Goal: Information Seeking & Learning: Learn about a topic

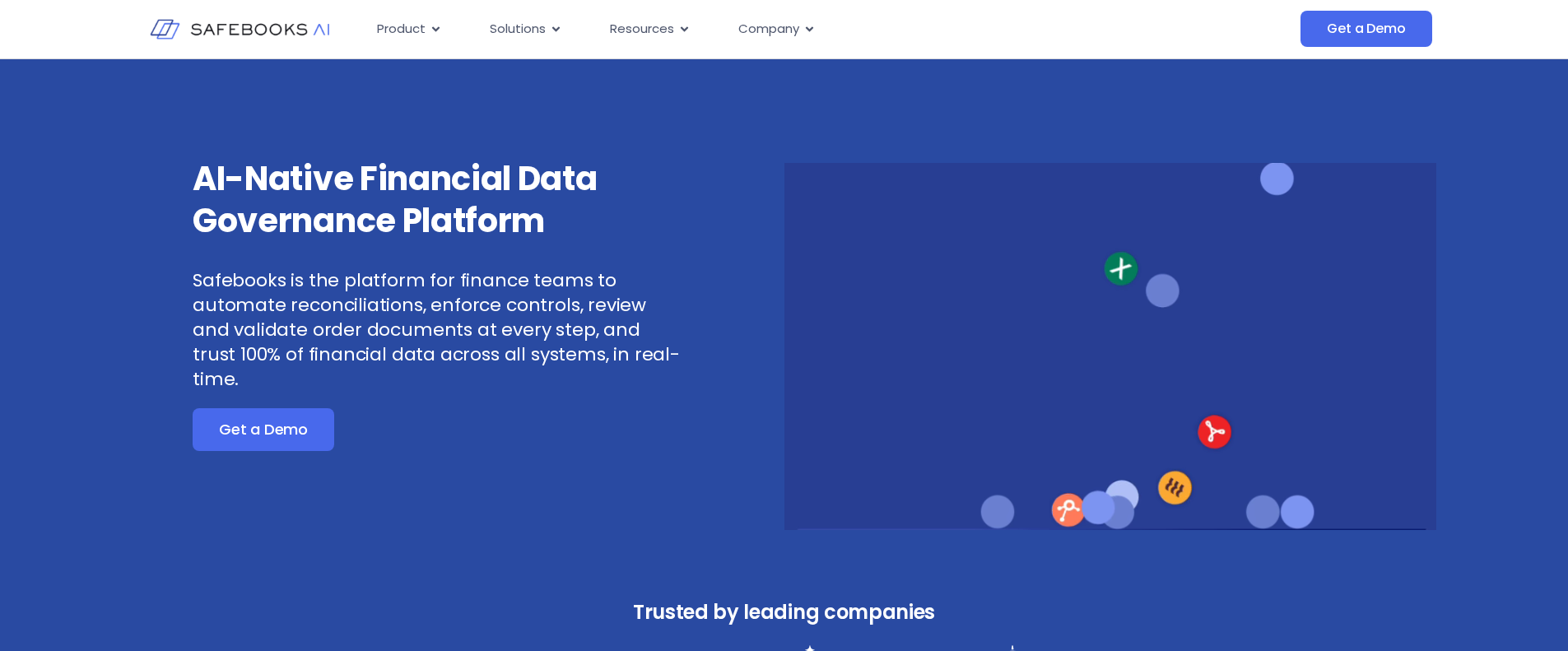
drag, startPoint x: 611, startPoint y: 166, endPoint x: 675, endPoint y: 194, distance: 69.9
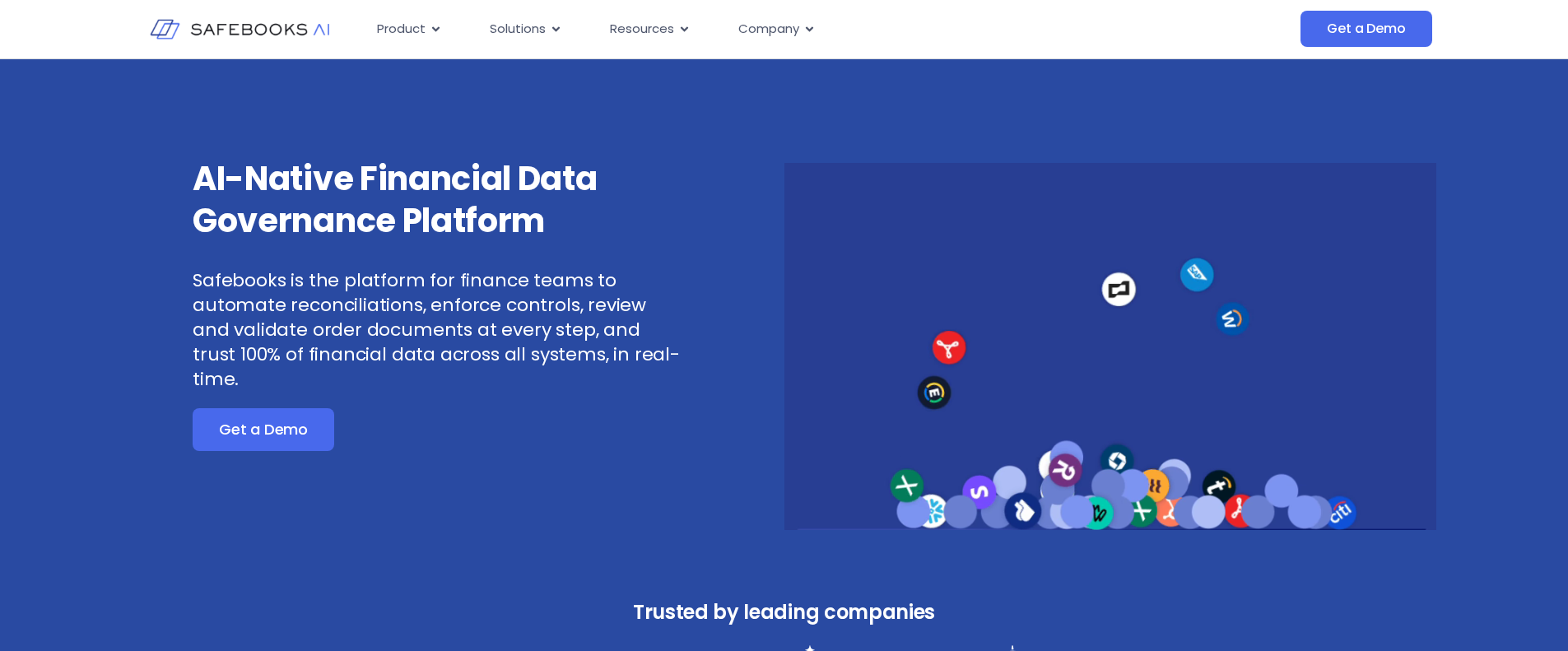
click at [622, 173] on h3 "AI-Native Financial Data Governance Platform" at bounding box center [437, 200] width 489 height 84
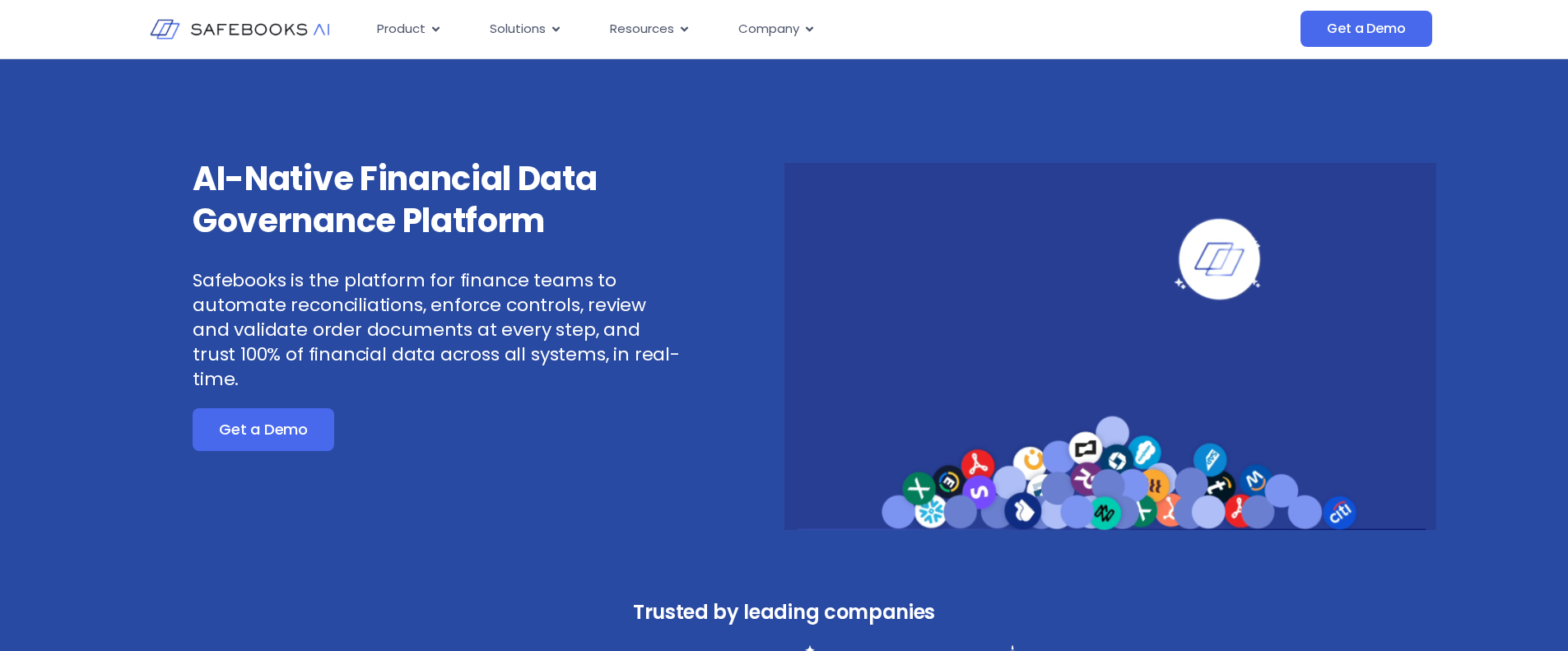
drag, startPoint x: 675, startPoint y: 194, endPoint x: 617, endPoint y: 251, distance: 81.3
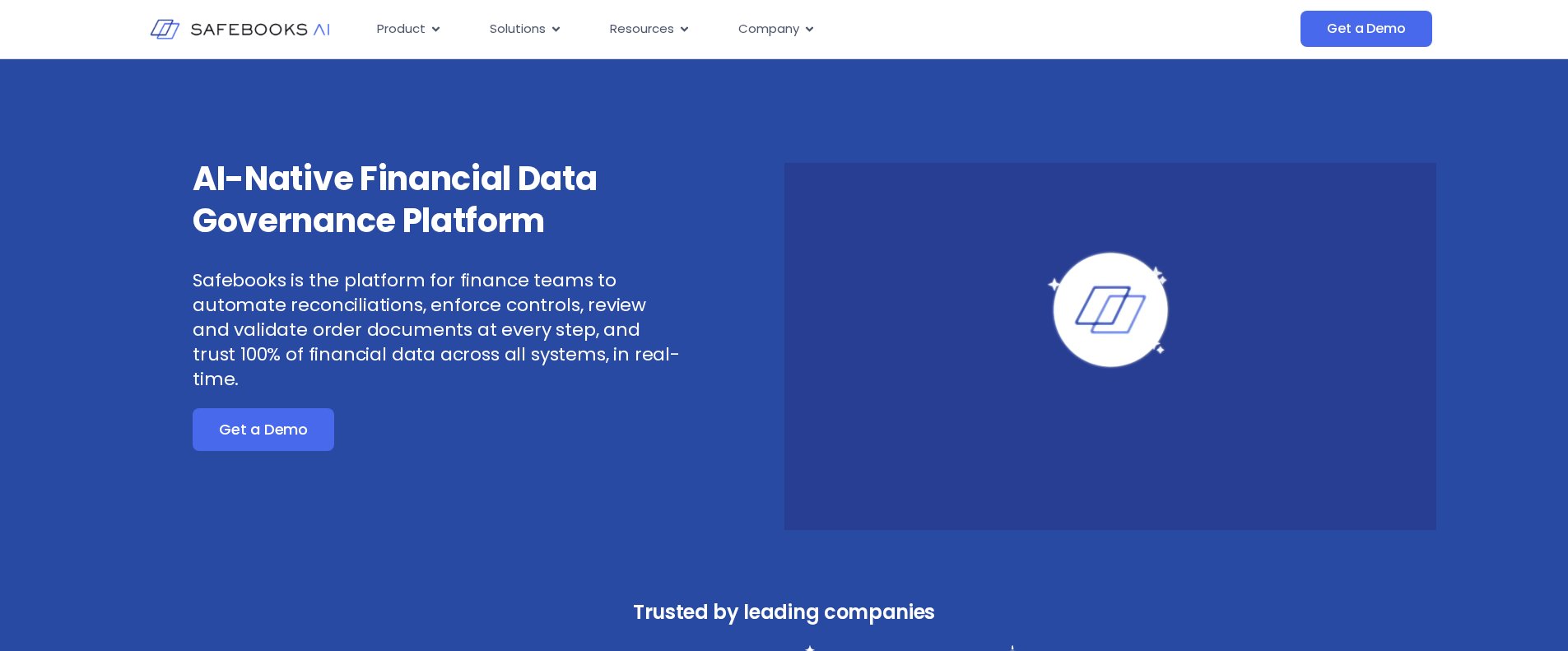
click at [676, 194] on h3 "AI-Native Financial Data Governance Platform" at bounding box center [437, 200] width 489 height 84
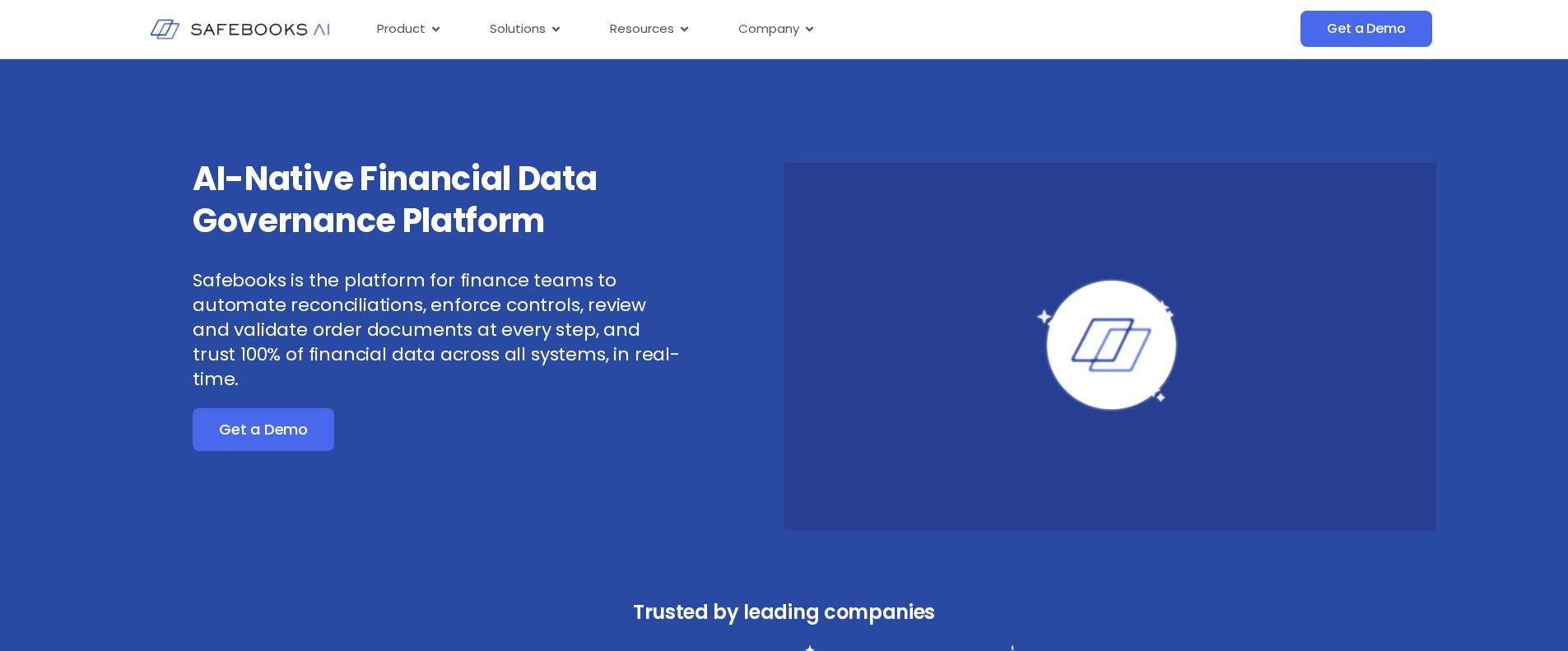
click at [623, 291] on p "Safebooks is the platform for finance teams to automate reconciliations, enforc…" at bounding box center [437, 330] width 489 height 124
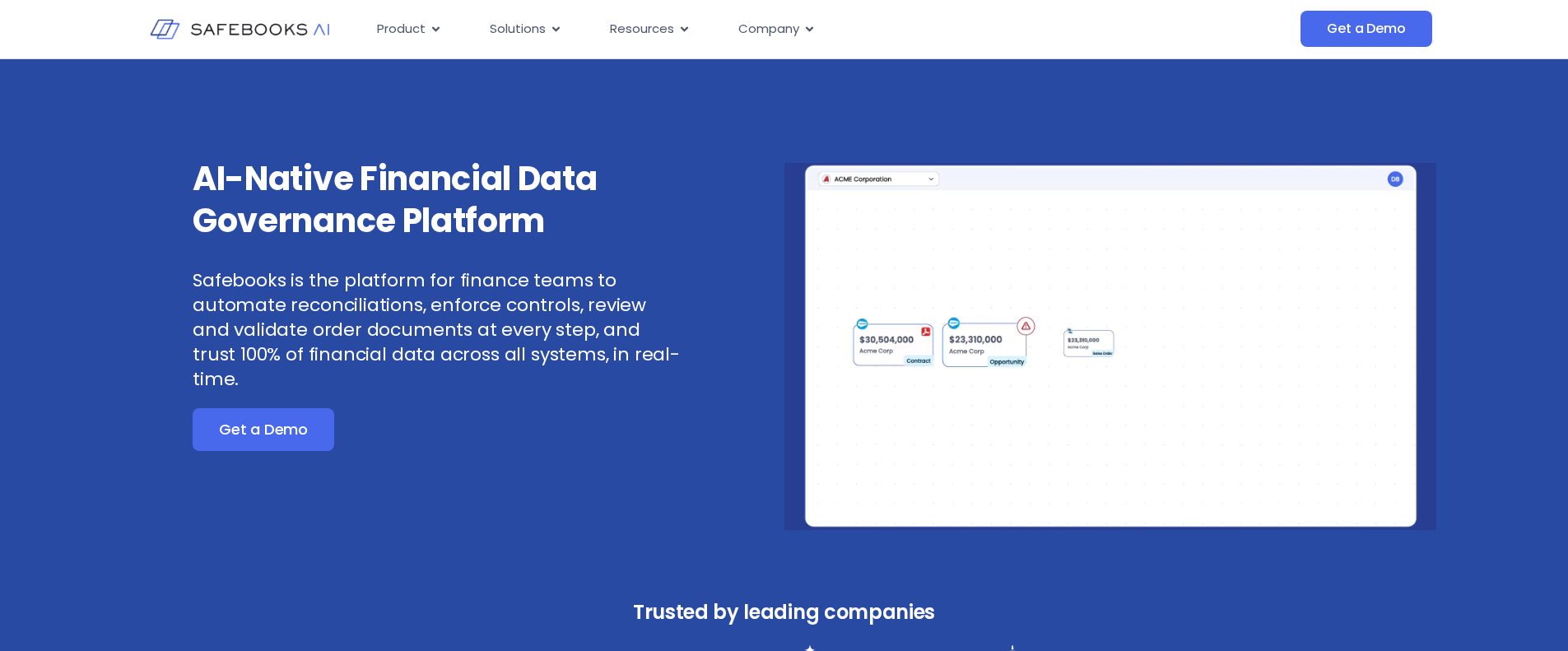
click at [614, 270] on p "Safebooks is the platform for finance teams to automate reconciliations, enforc…" at bounding box center [437, 330] width 489 height 124
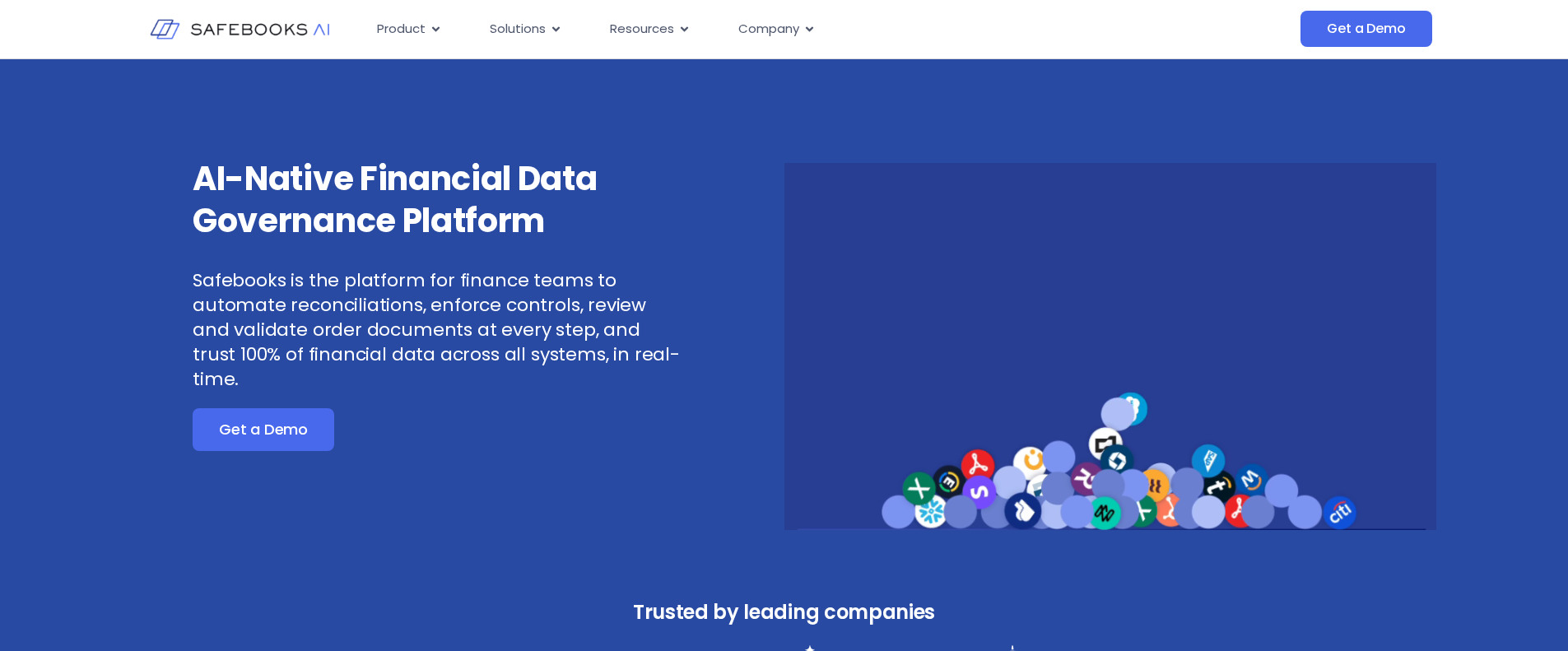
click at [582, 230] on h3 "AI-Native Financial Data Governance Platform" at bounding box center [437, 200] width 489 height 84
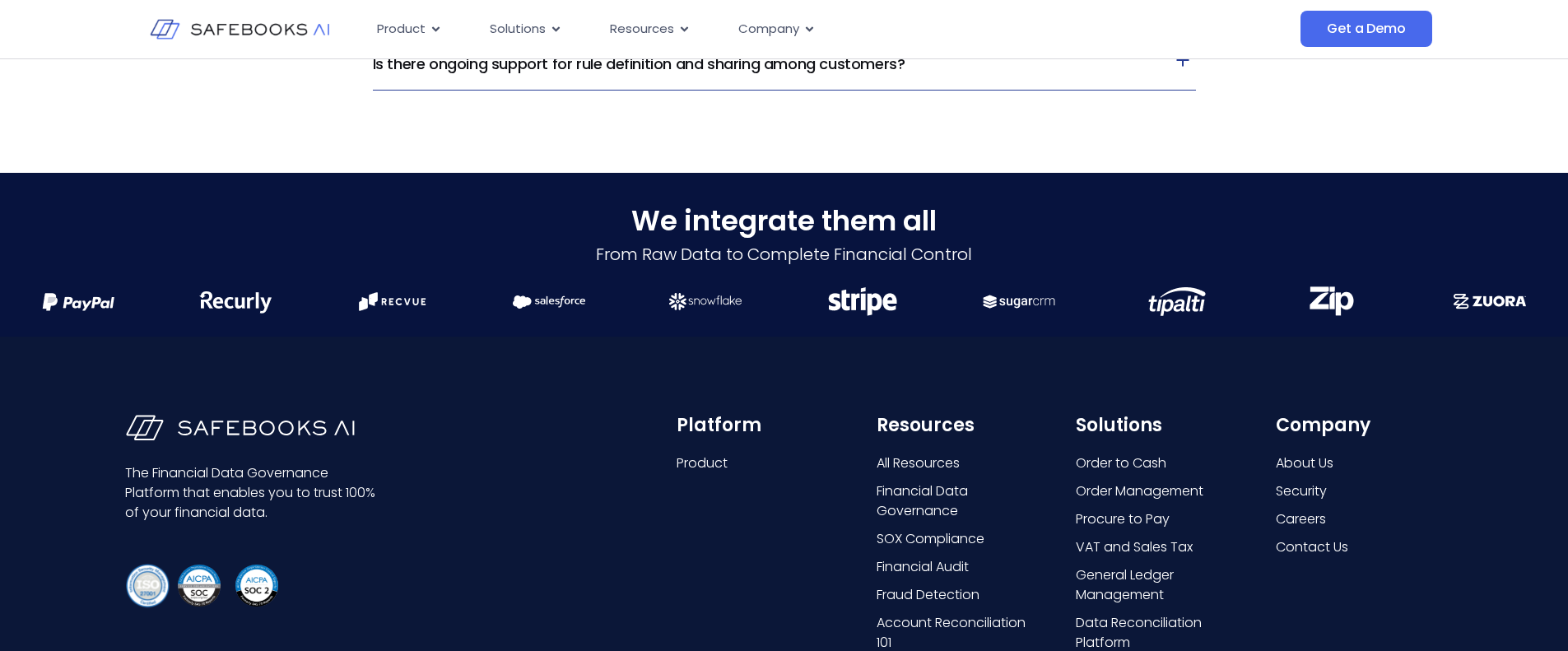
scroll to position [4351, 0]
